Goal: Information Seeking & Learning: Learn about a topic

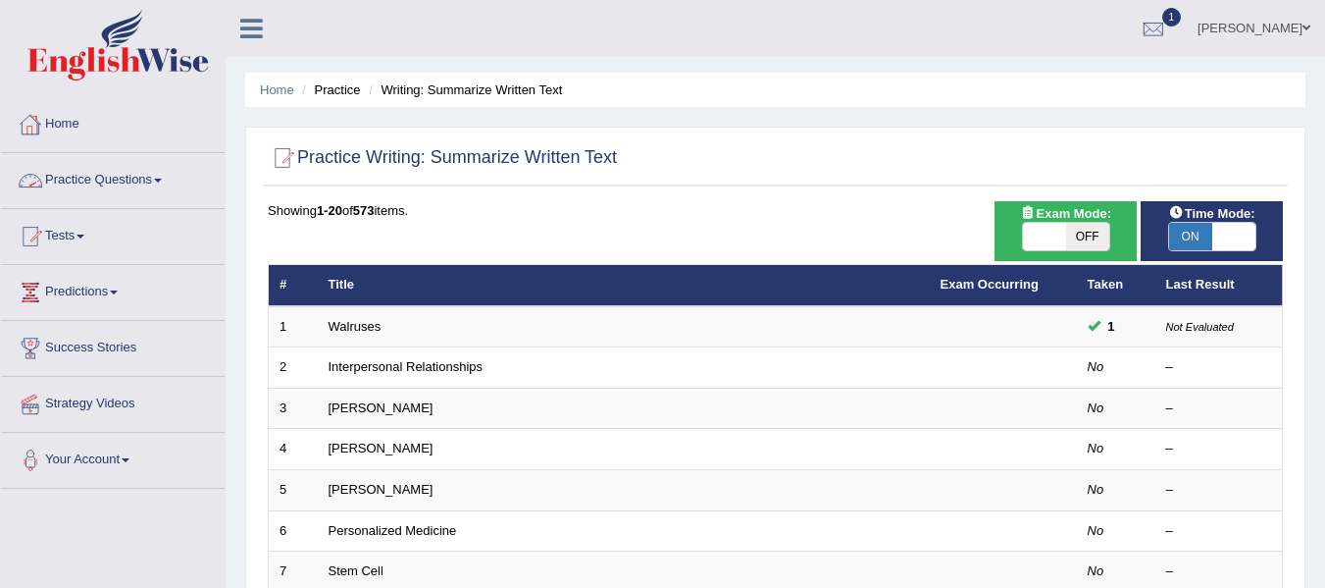
click at [76, 175] on link "Practice Questions" at bounding box center [113, 177] width 224 height 49
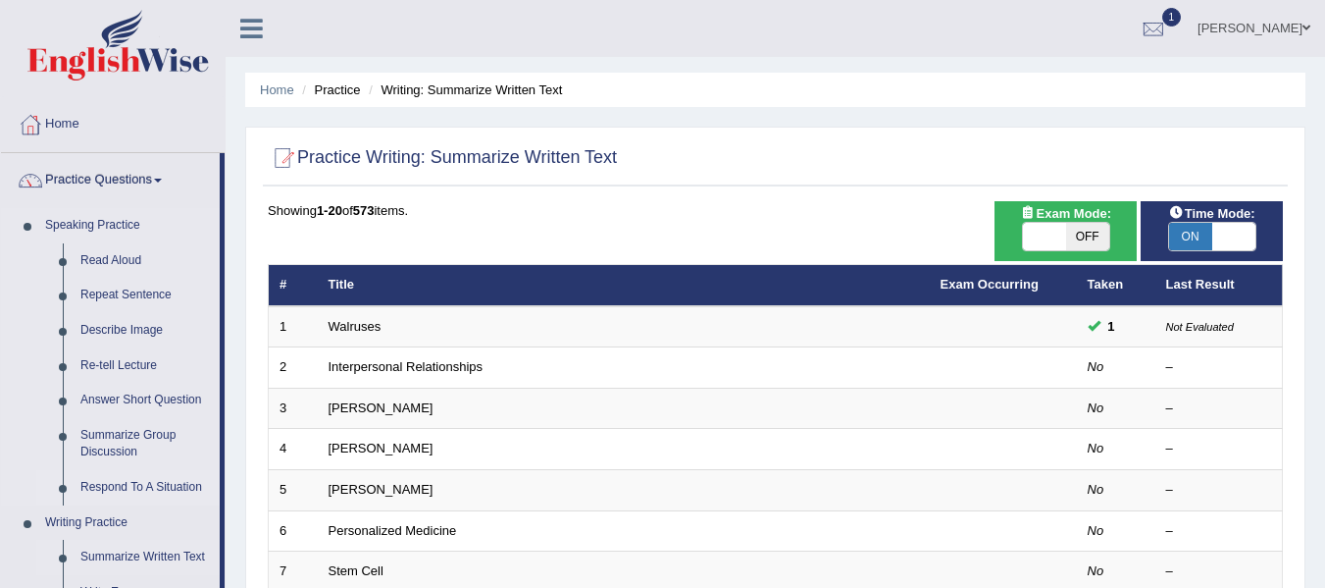
click at [116, 488] on link "Respond To A Situation" at bounding box center [146, 487] width 148 height 35
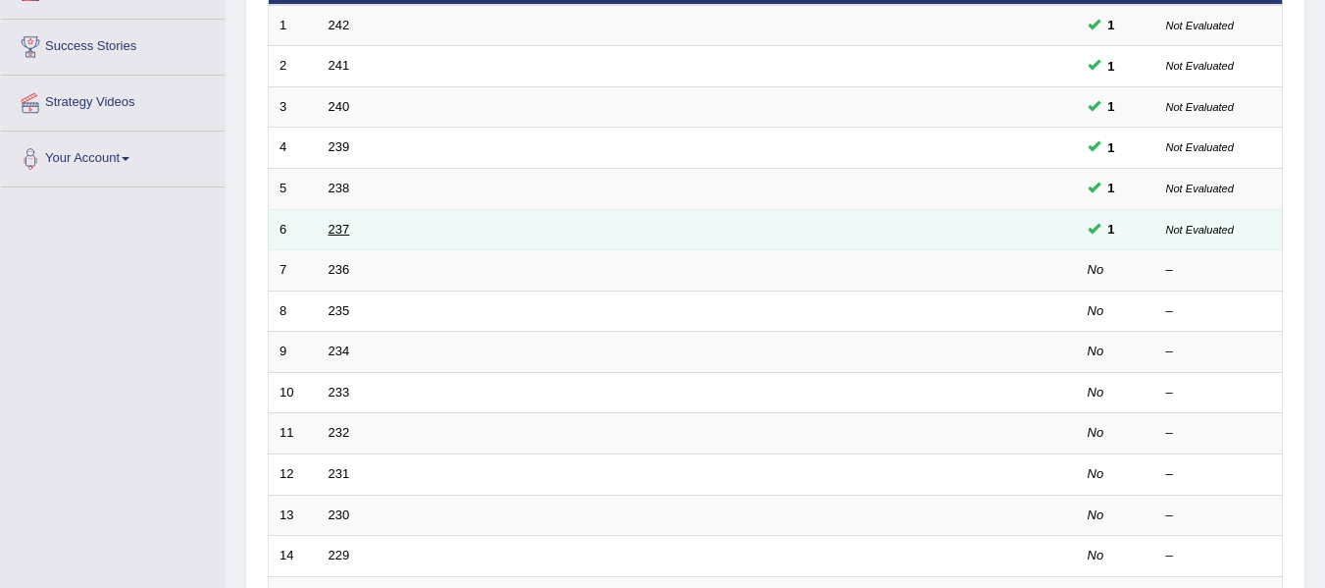
click at [338, 230] on link "237" at bounding box center [340, 229] width 22 height 15
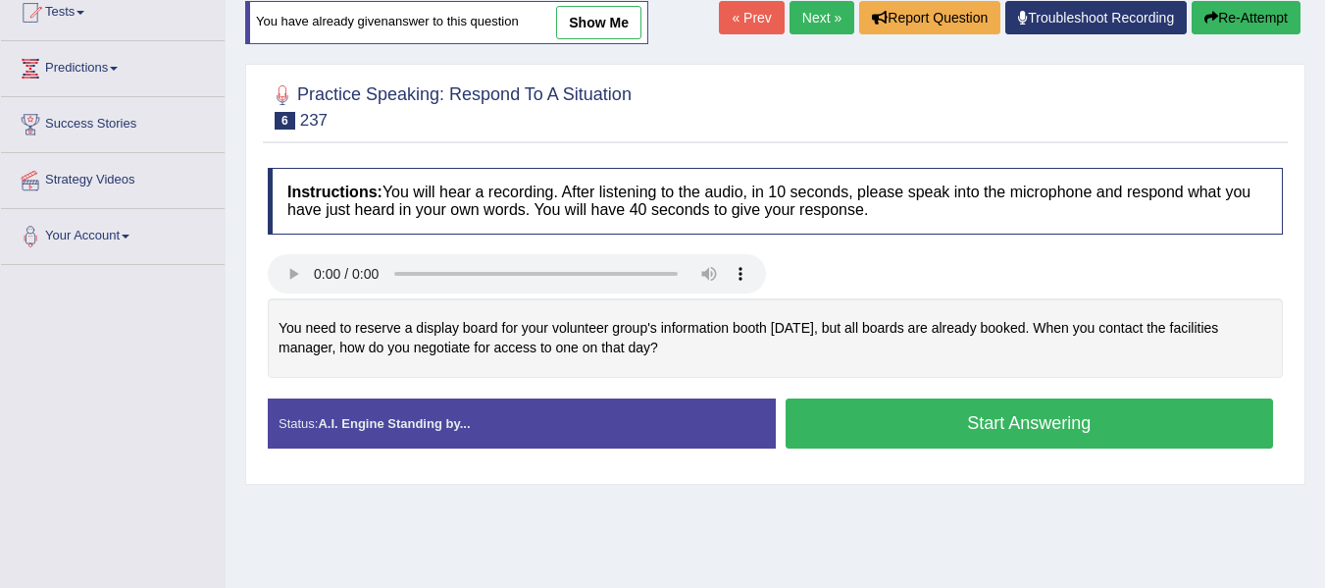
scroll to position [226, 0]
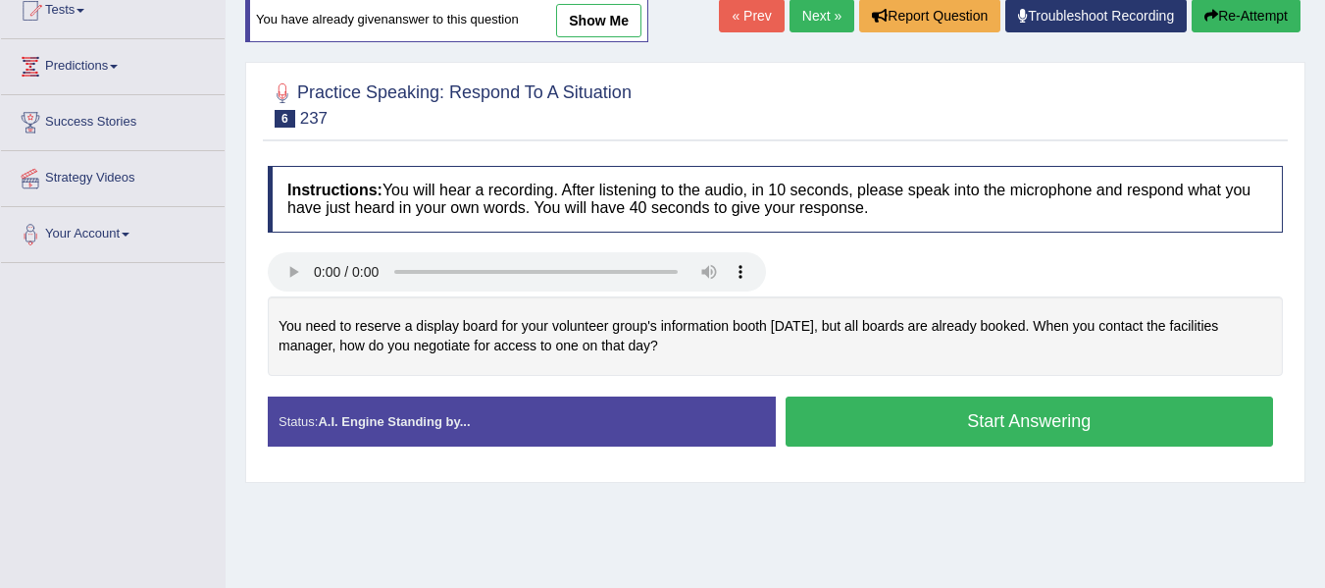
click at [541, 550] on div "Home Practice Speaking: Respond To A Situation 237 * Remember to use the device…" at bounding box center [776, 264] width 1100 height 981
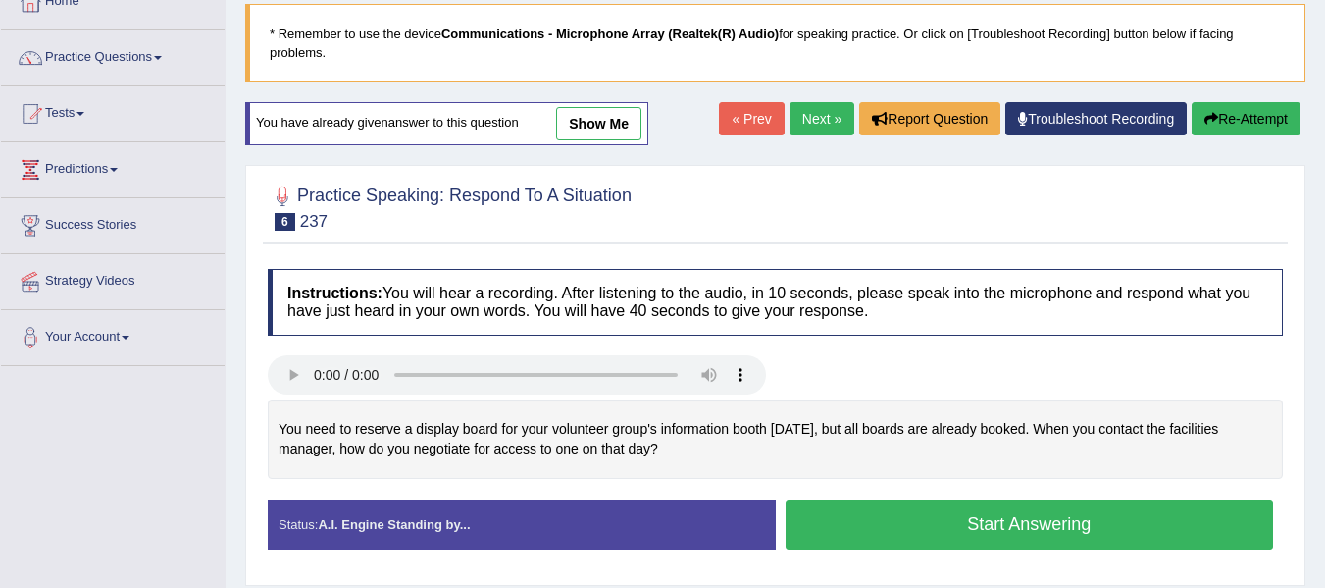
scroll to position [0, 0]
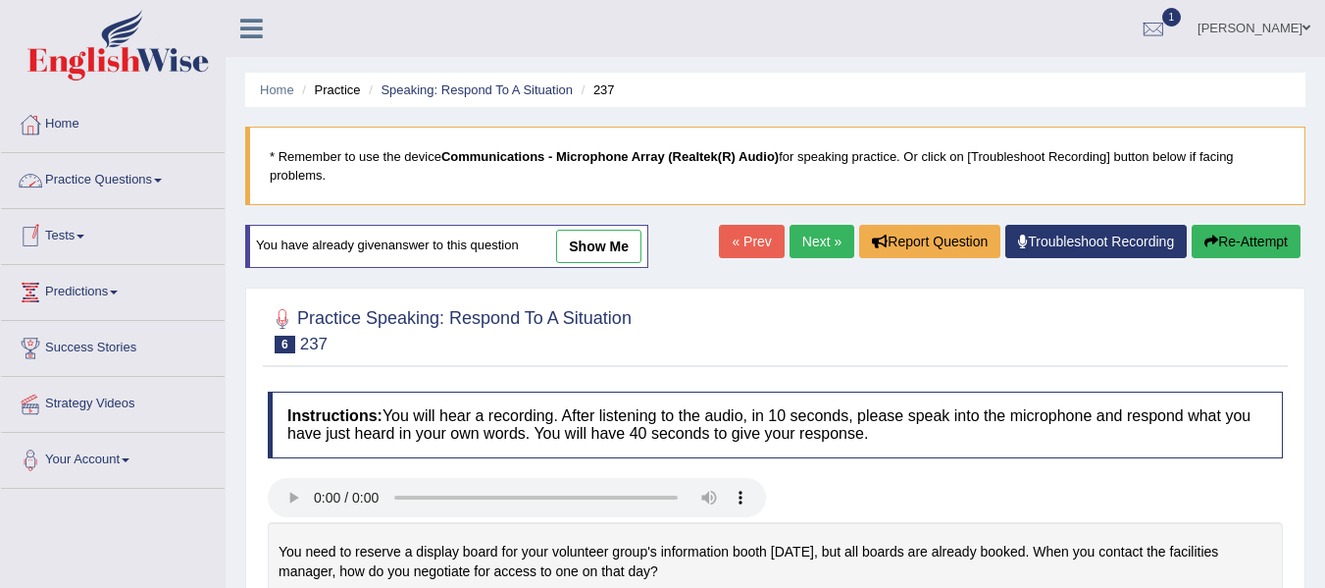
click at [78, 174] on link "Practice Questions" at bounding box center [113, 177] width 224 height 49
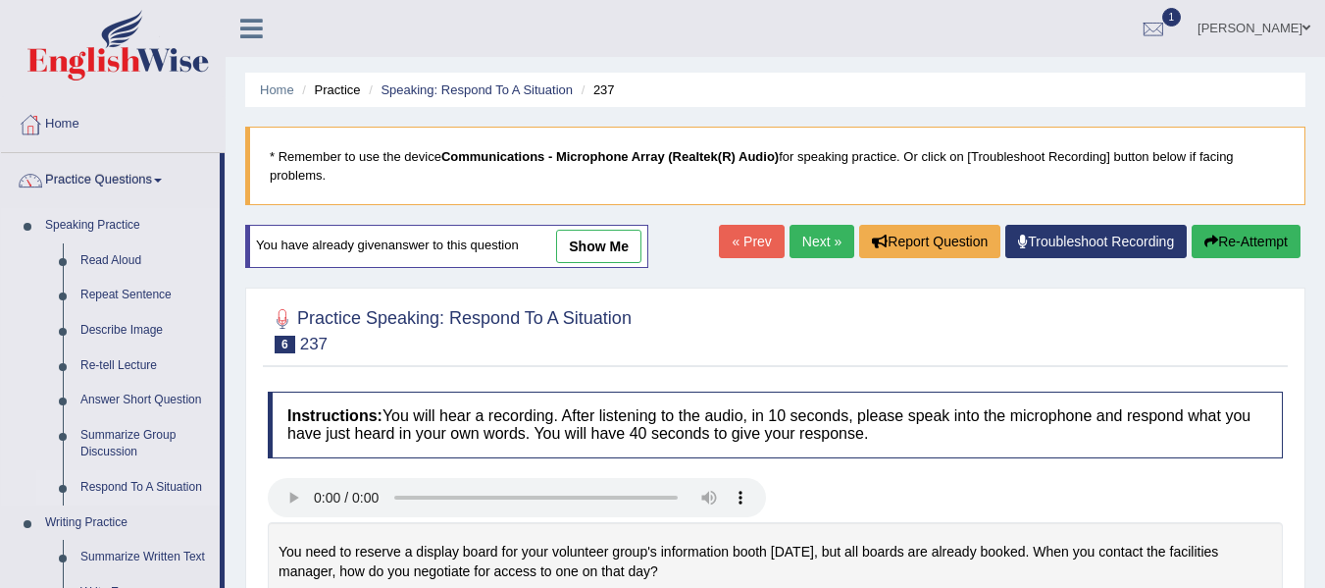
click at [116, 483] on link "Respond To A Situation" at bounding box center [146, 487] width 148 height 35
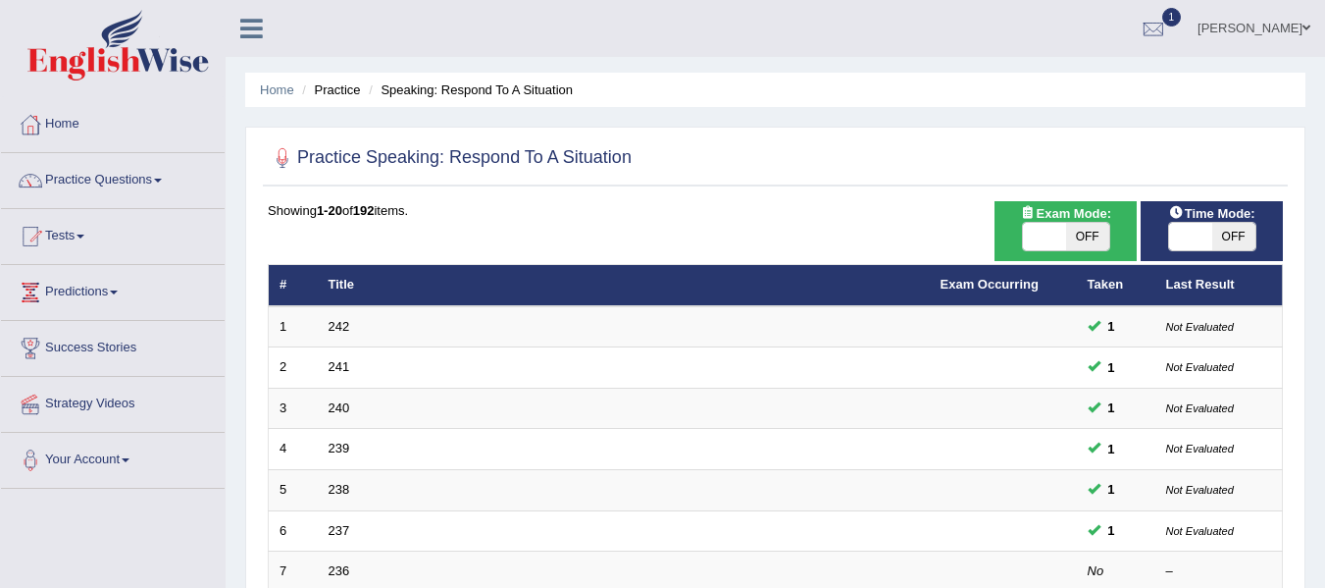
click at [1234, 236] on span "OFF" at bounding box center [1233, 236] width 43 height 27
checkbox input "true"
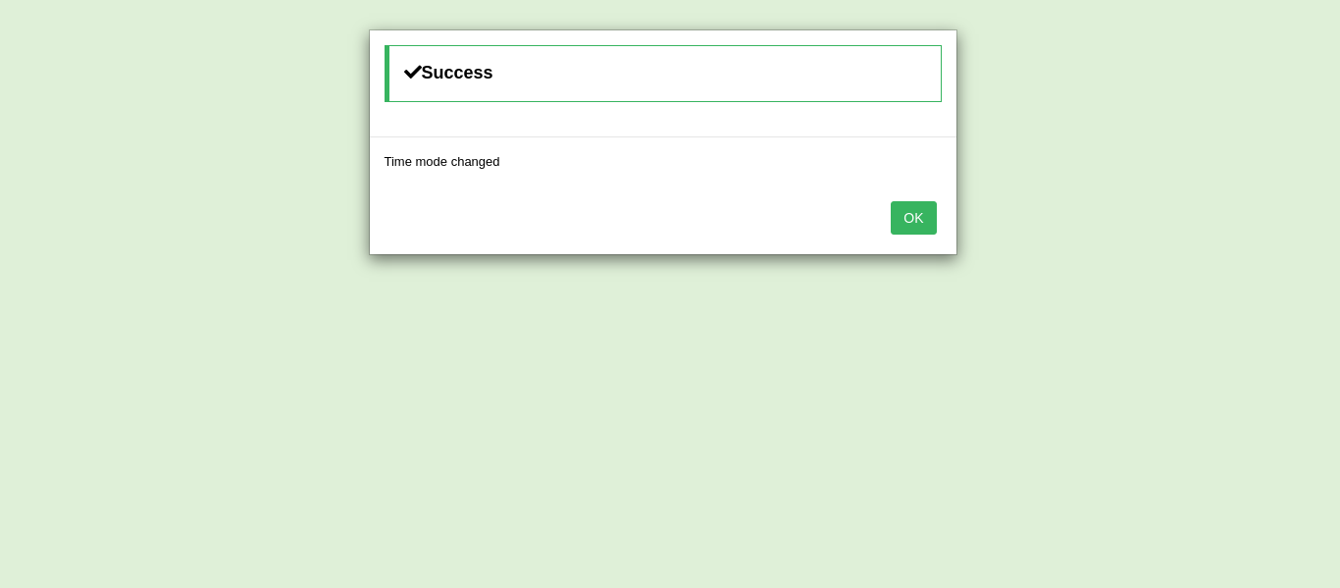
click at [917, 207] on button "OK" at bounding box center [913, 217] width 45 height 33
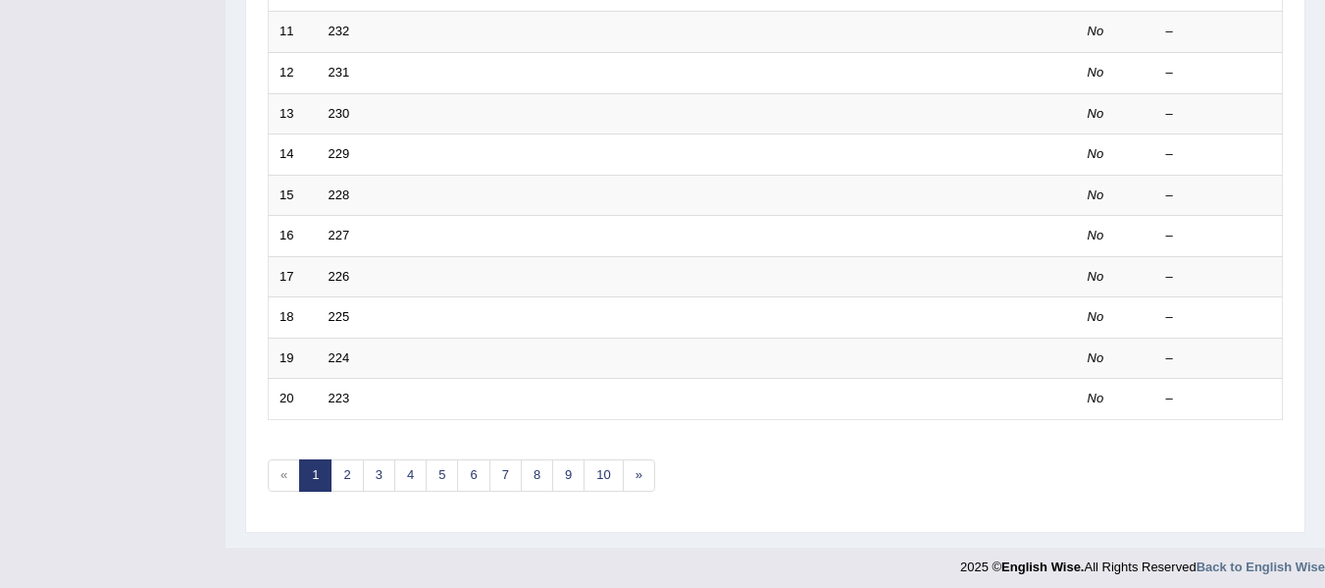
scroll to position [711, 0]
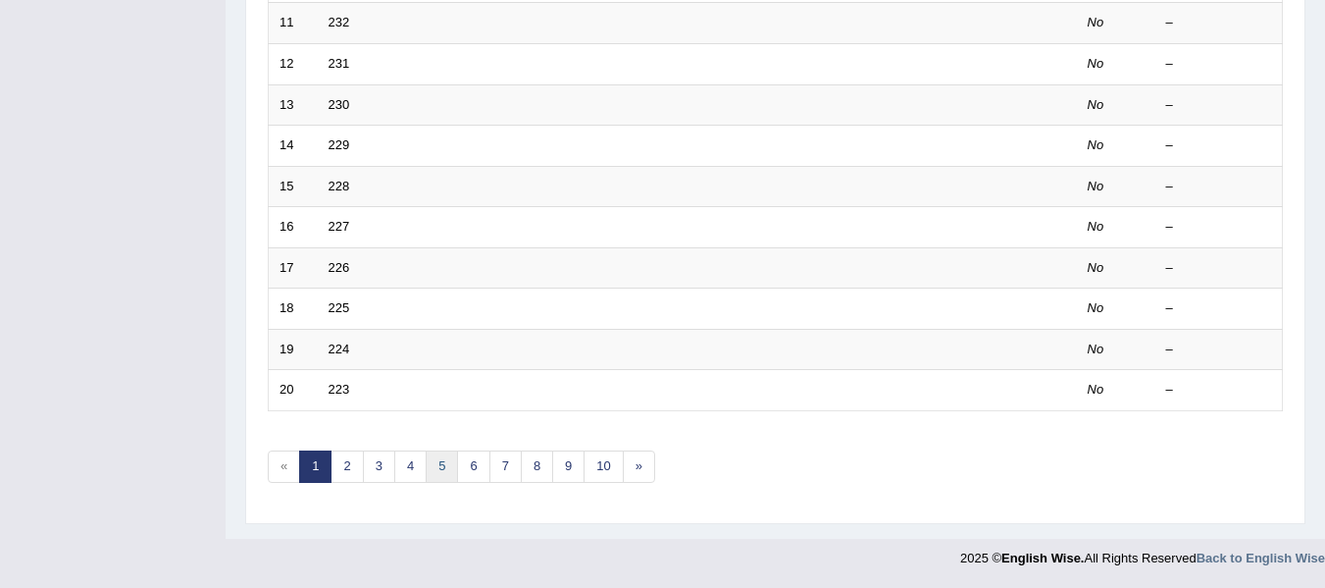
click at [433, 474] on link "5" at bounding box center [442, 466] width 32 height 32
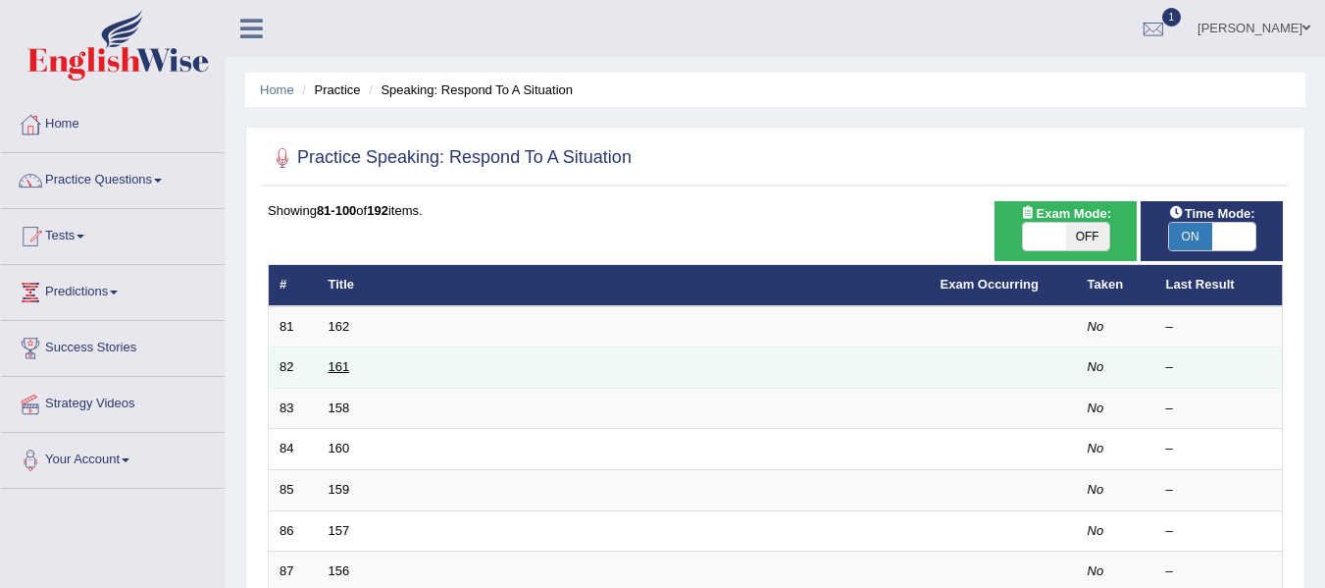
click at [332, 369] on link "161" at bounding box center [340, 366] width 22 height 15
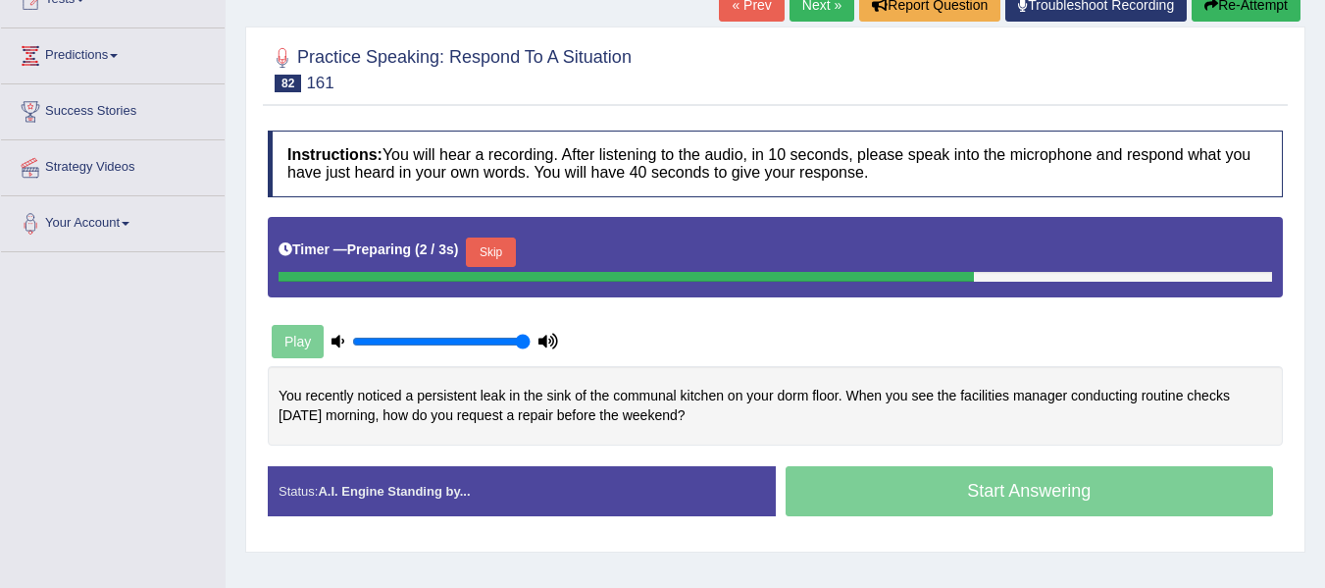
scroll to position [238, 0]
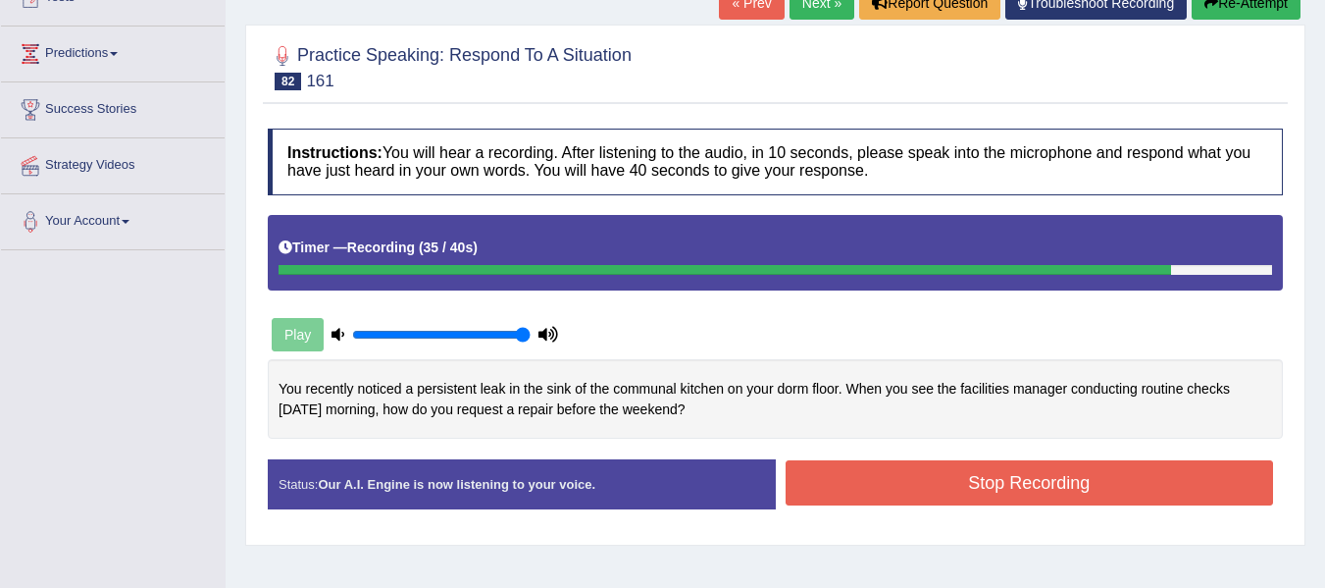
click at [867, 477] on button "Stop Recording" at bounding box center [1030, 482] width 488 height 45
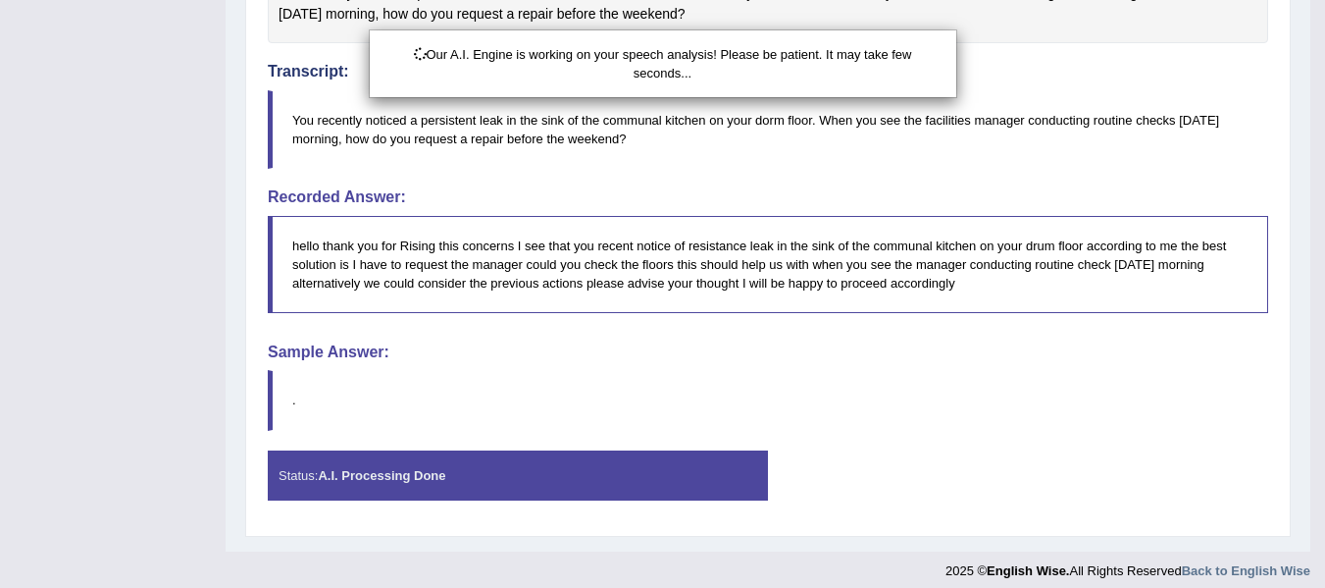
scroll to position [646, 0]
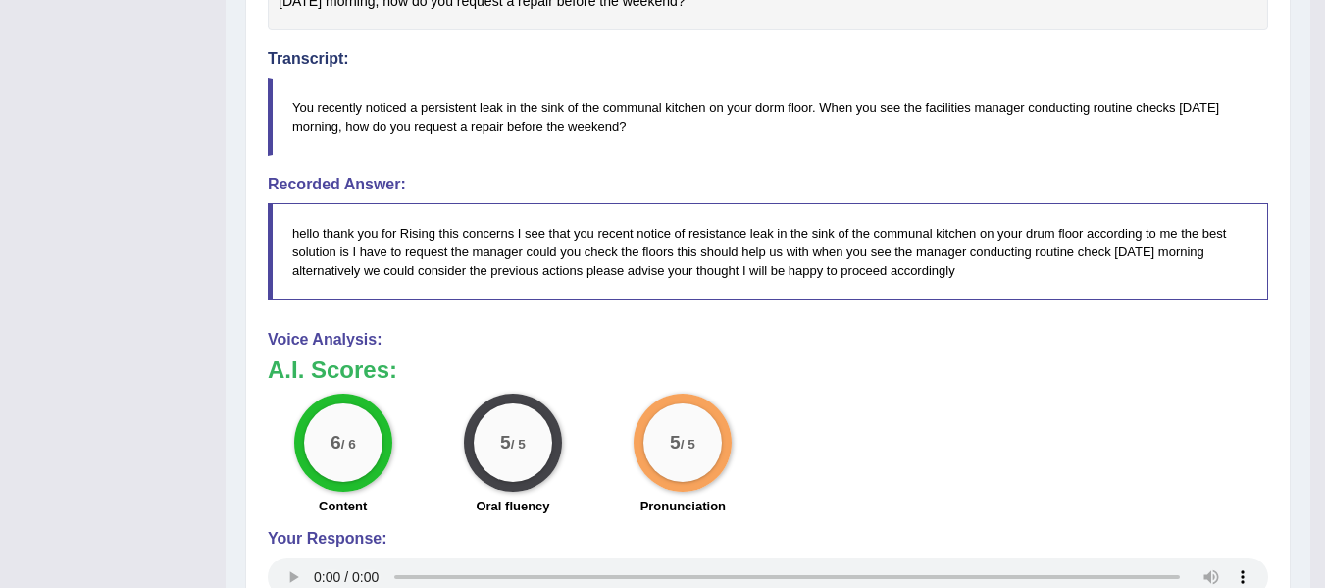
click at [867, 477] on div "6 / 6 Content 5 / 5 Oral fluency 5 / 5 Pronunciation" at bounding box center [768, 456] width 1020 height 127
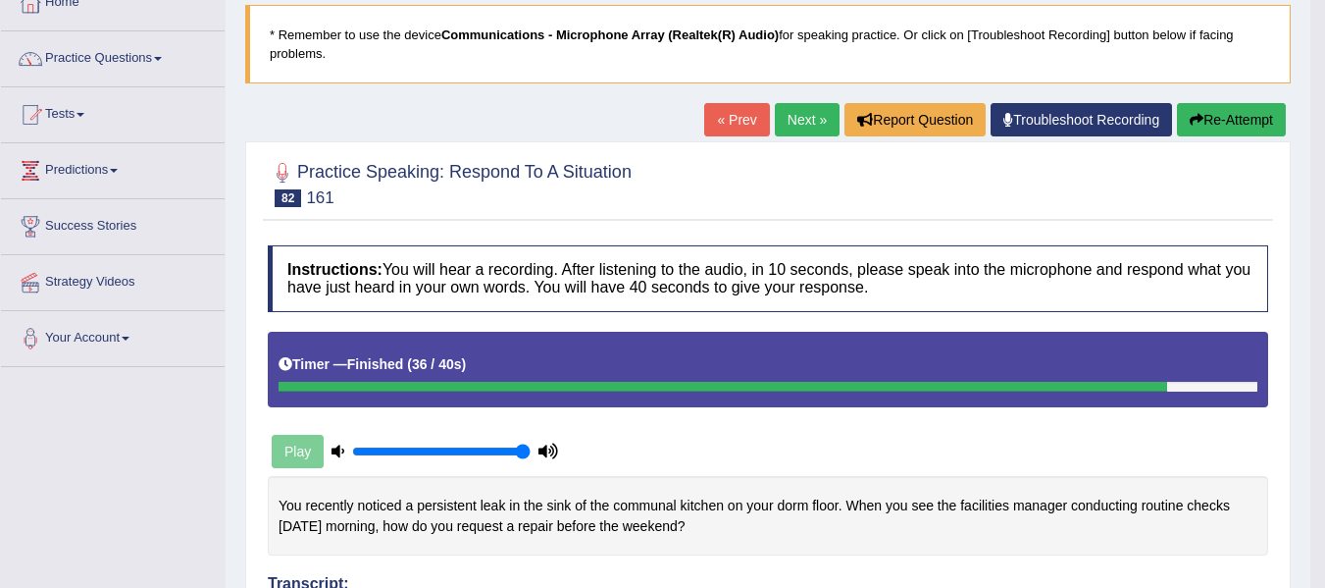
scroll to position [124, 0]
